Goal: Information Seeking & Learning: Learn about a topic

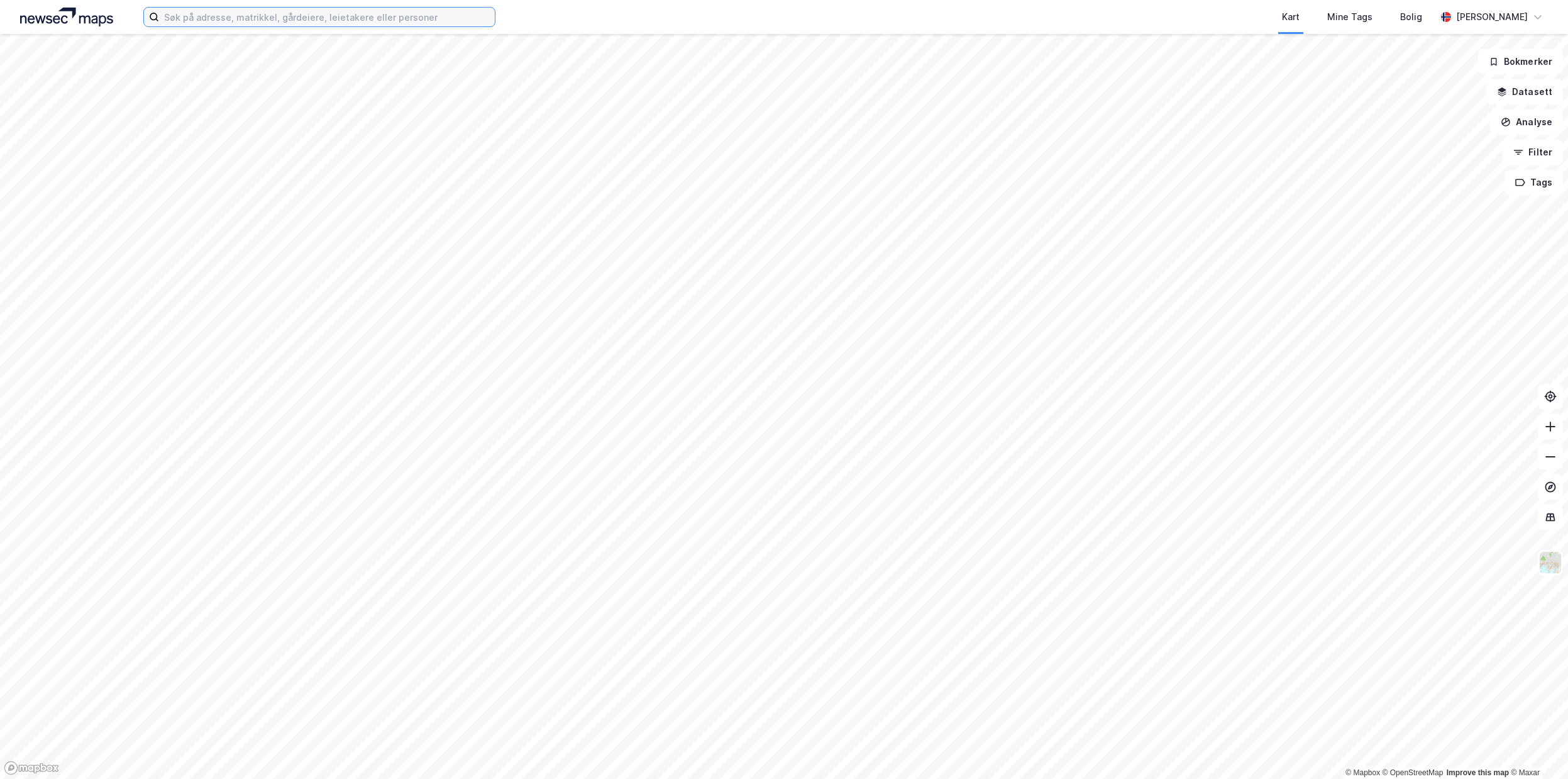
click at [305, 14] on input at bounding box center [326, 16] width 335 height 19
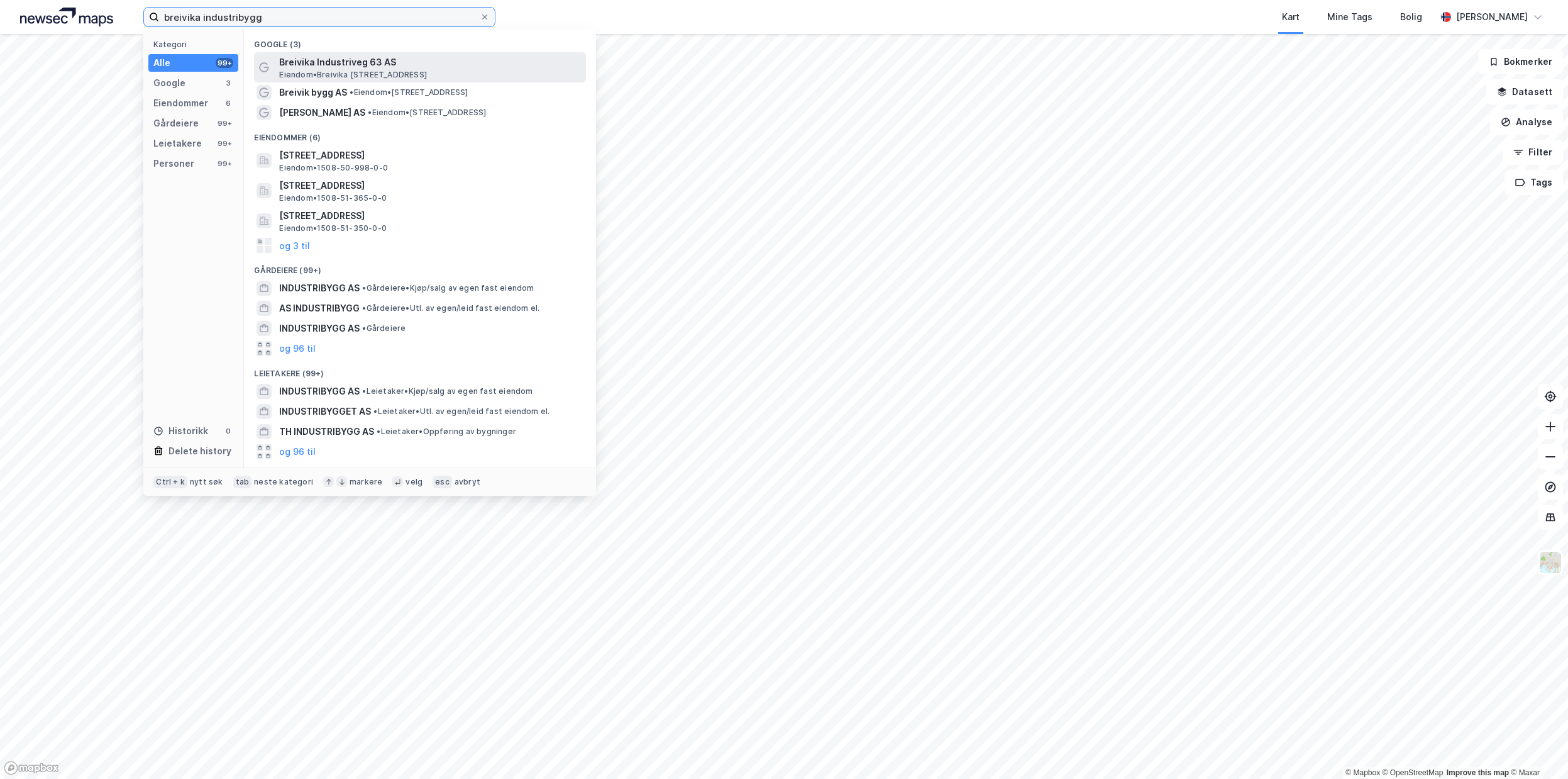
type input "breivika industribygg"
click at [350, 62] on span "Breivika Industriveg 63 AS" at bounding box center [430, 62] width 302 height 15
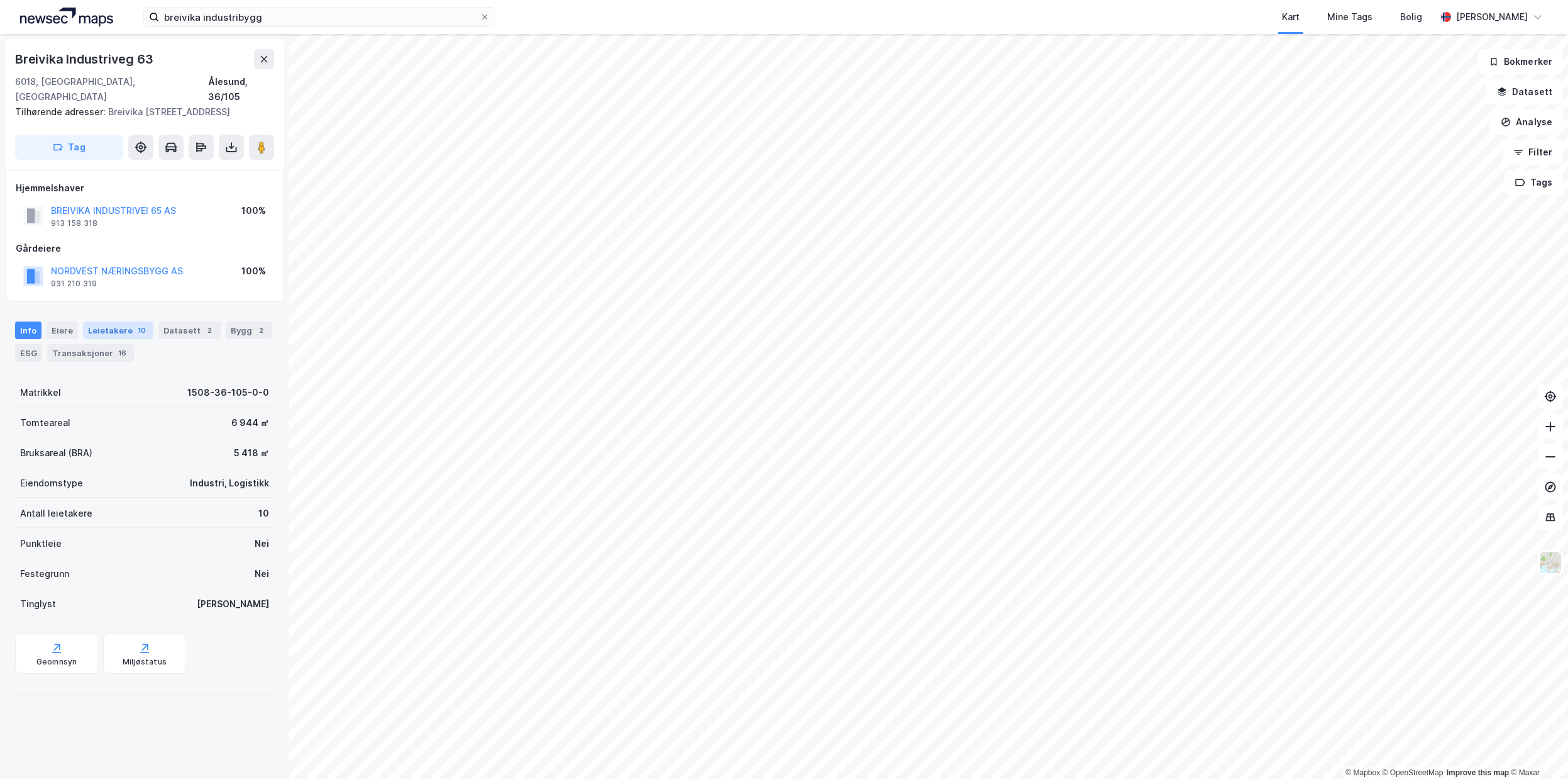
click at [117, 327] on div "Leietakere 10" at bounding box center [118, 330] width 71 height 18
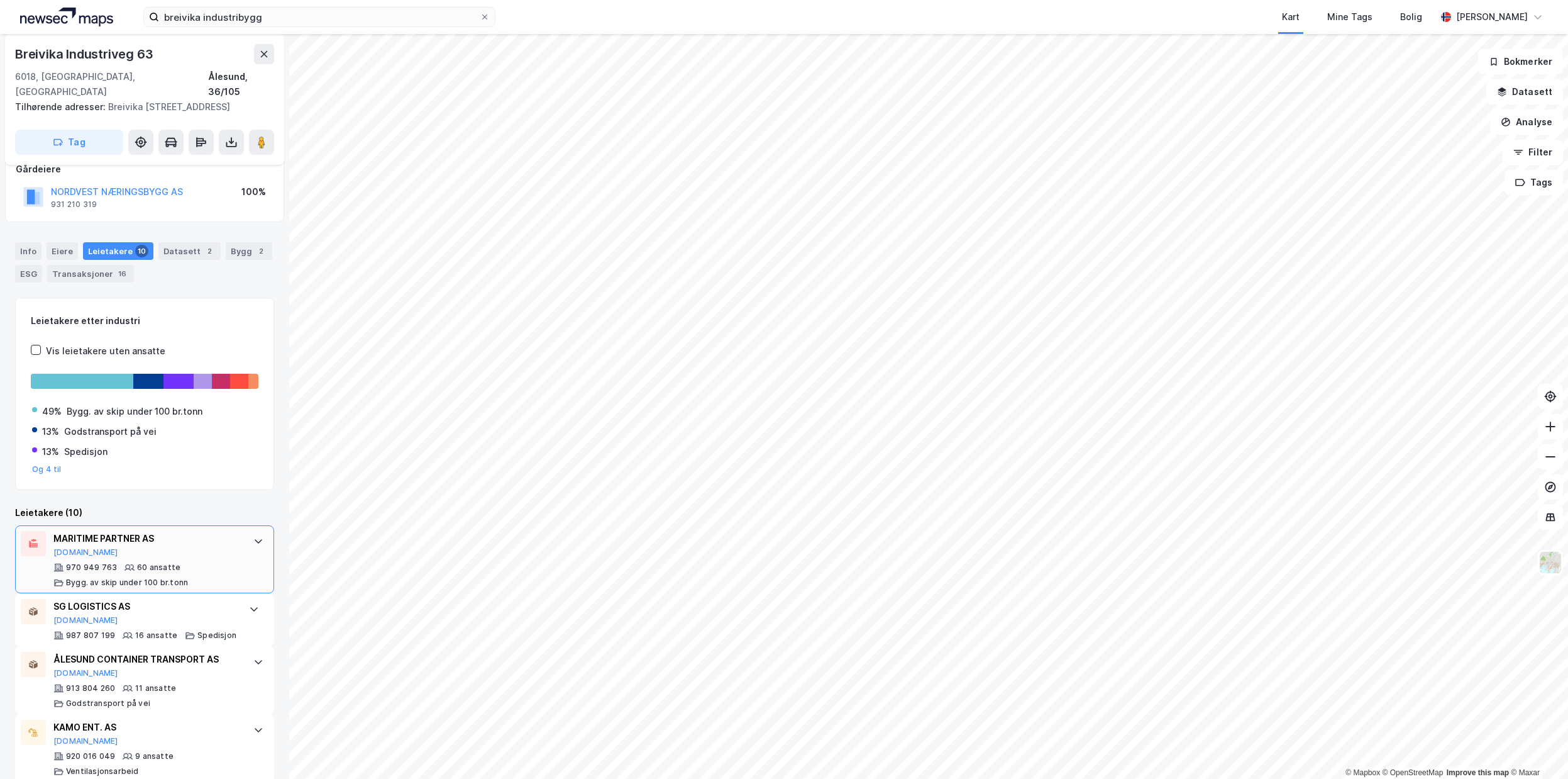
scroll to position [91, 0]
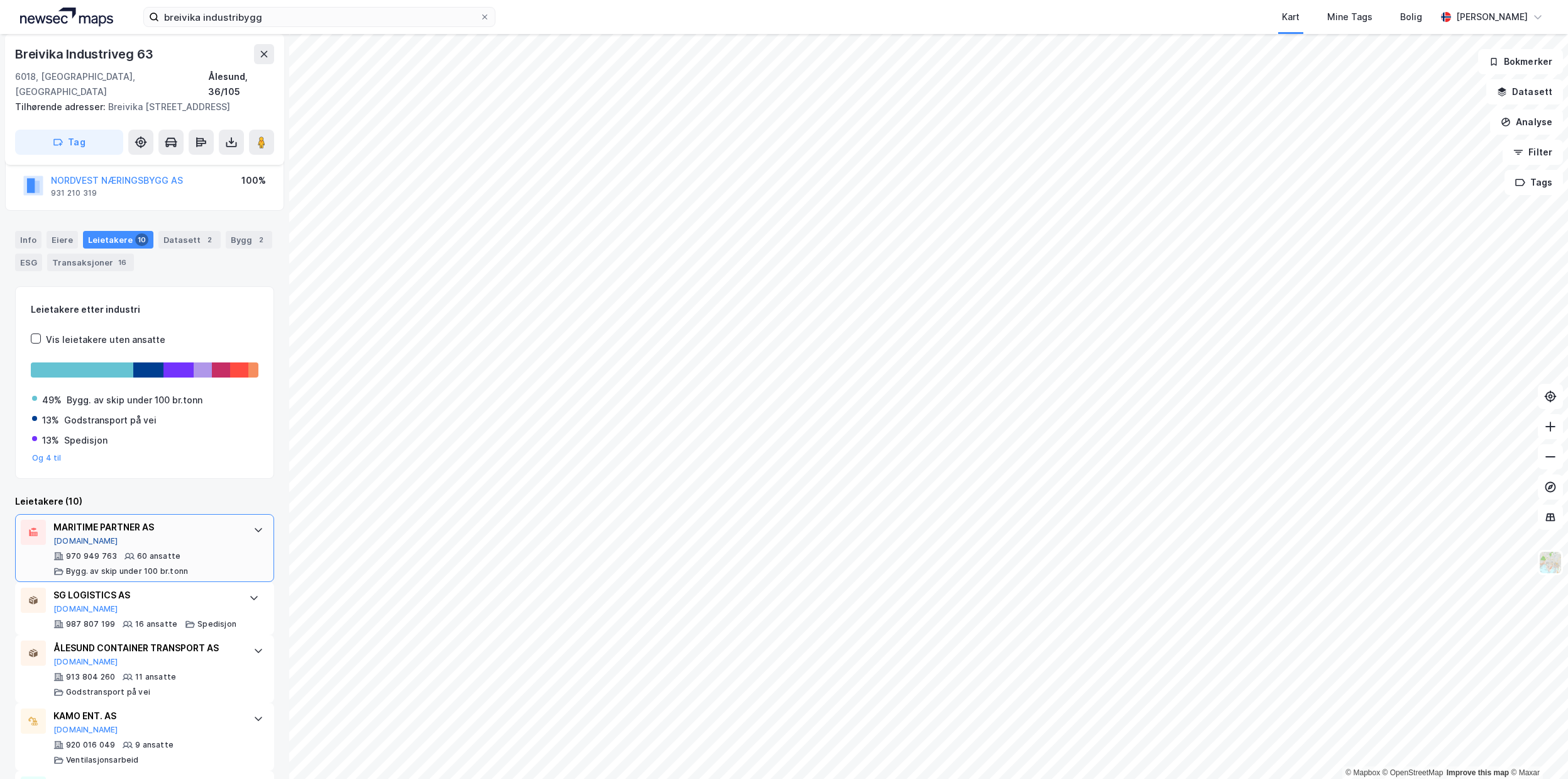
click at [72, 539] on button "[DOMAIN_NAME]" at bounding box center [86, 541] width 64 height 10
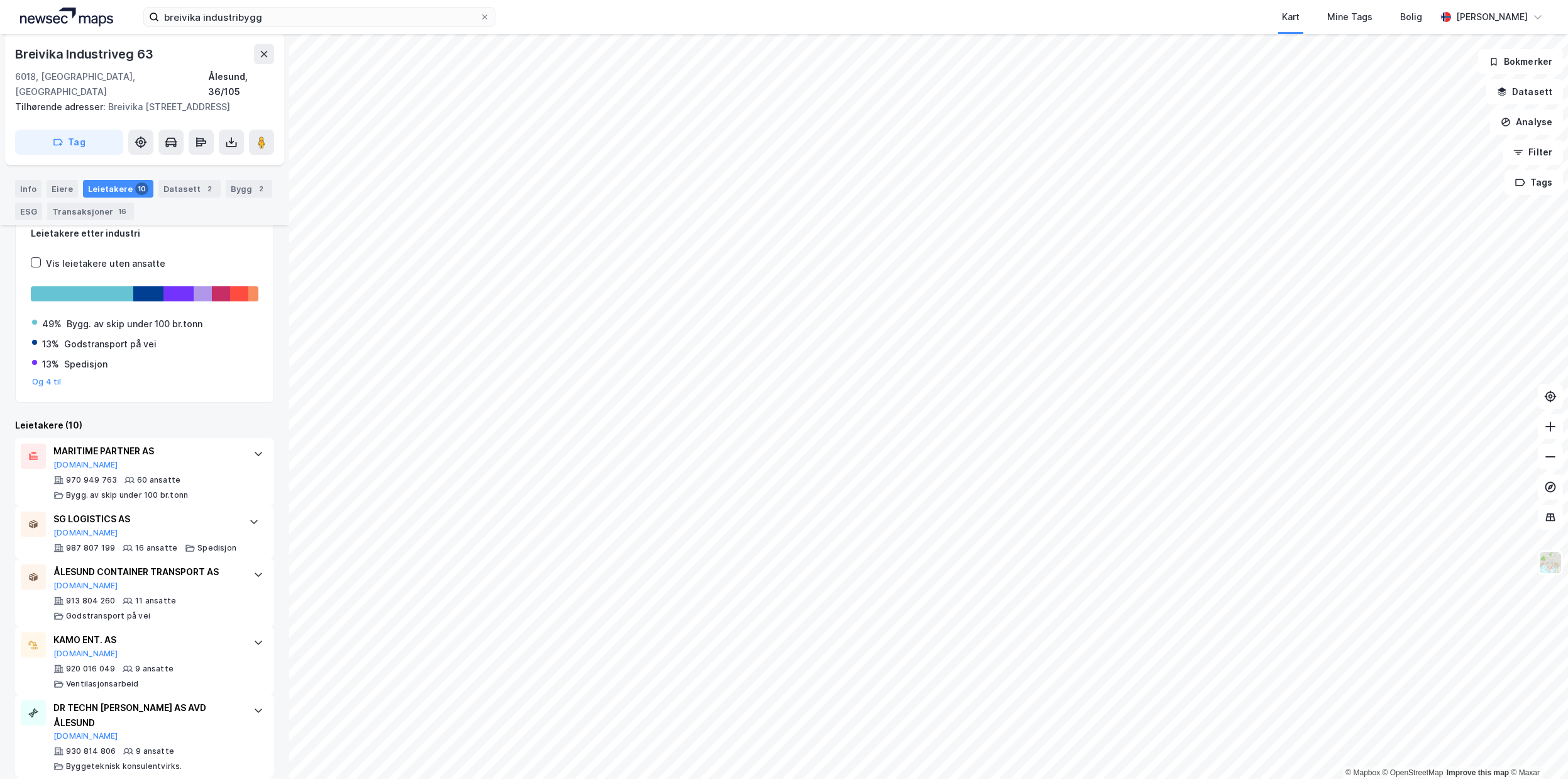
scroll to position [181, 0]
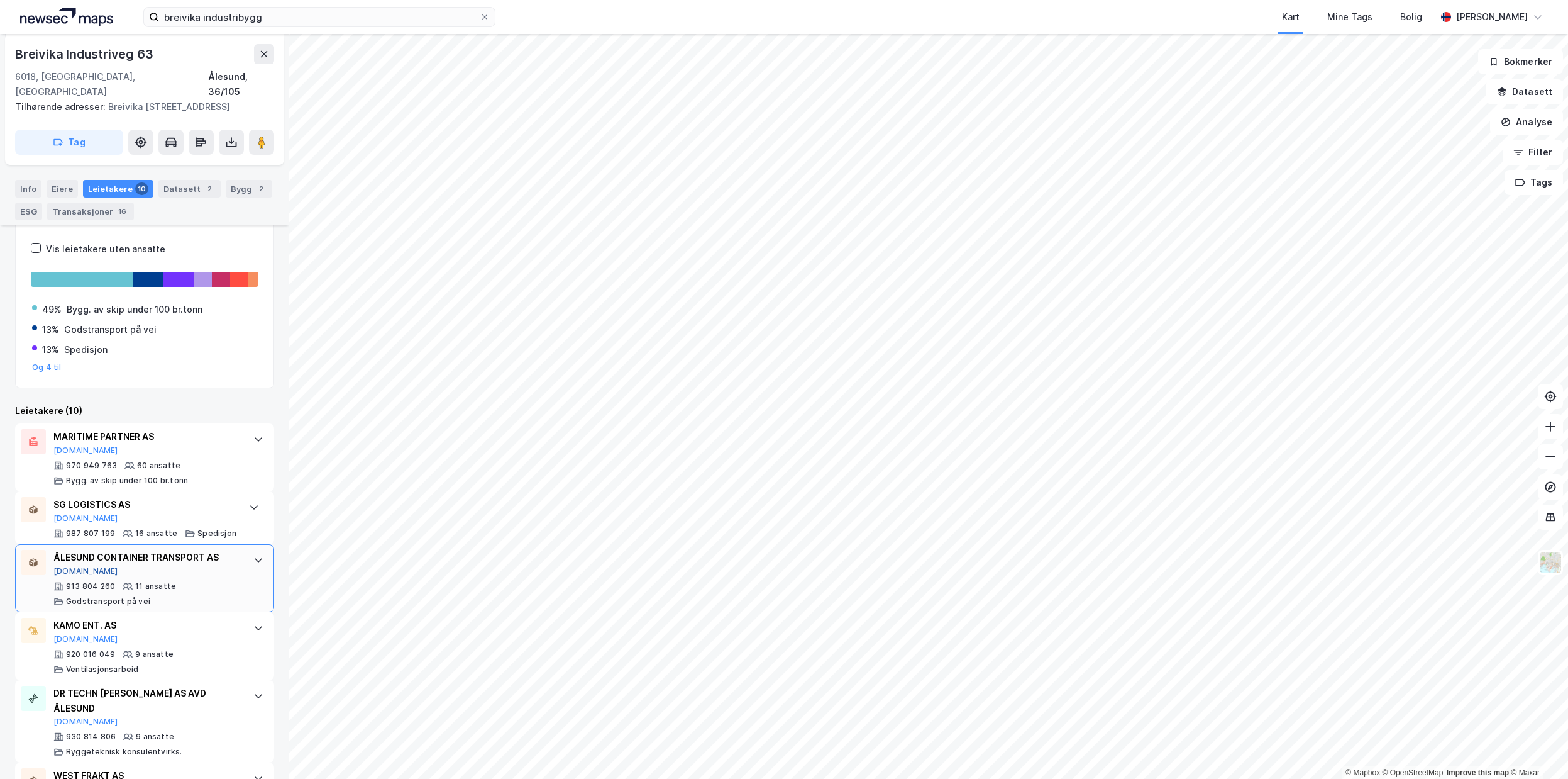
click at [69, 569] on button "[DOMAIN_NAME]" at bounding box center [86, 571] width 64 height 10
